Goal: Information Seeking & Learning: Learn about a topic

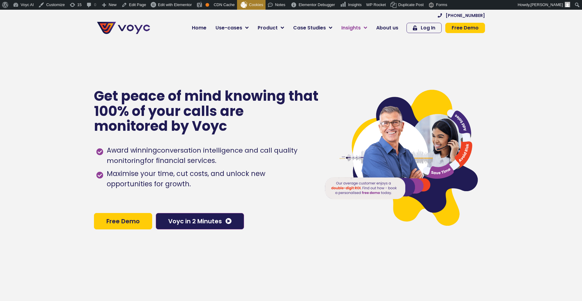
click at [358, 29] on span "Insights" at bounding box center [350, 27] width 19 height 7
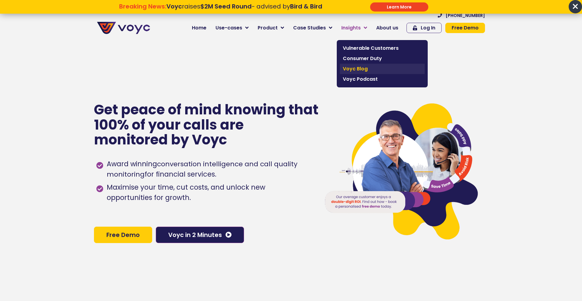
click at [360, 68] on span "Voyc Blog" at bounding box center [382, 68] width 79 height 7
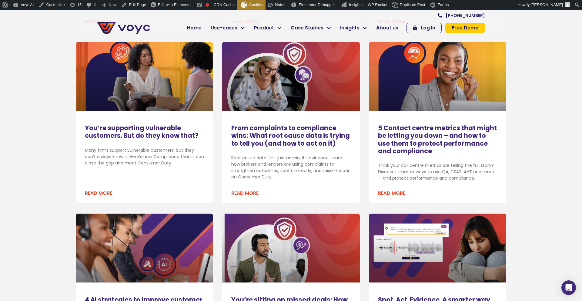
scroll to position [544, 0]
